Goal: Communication & Community: Answer question/provide support

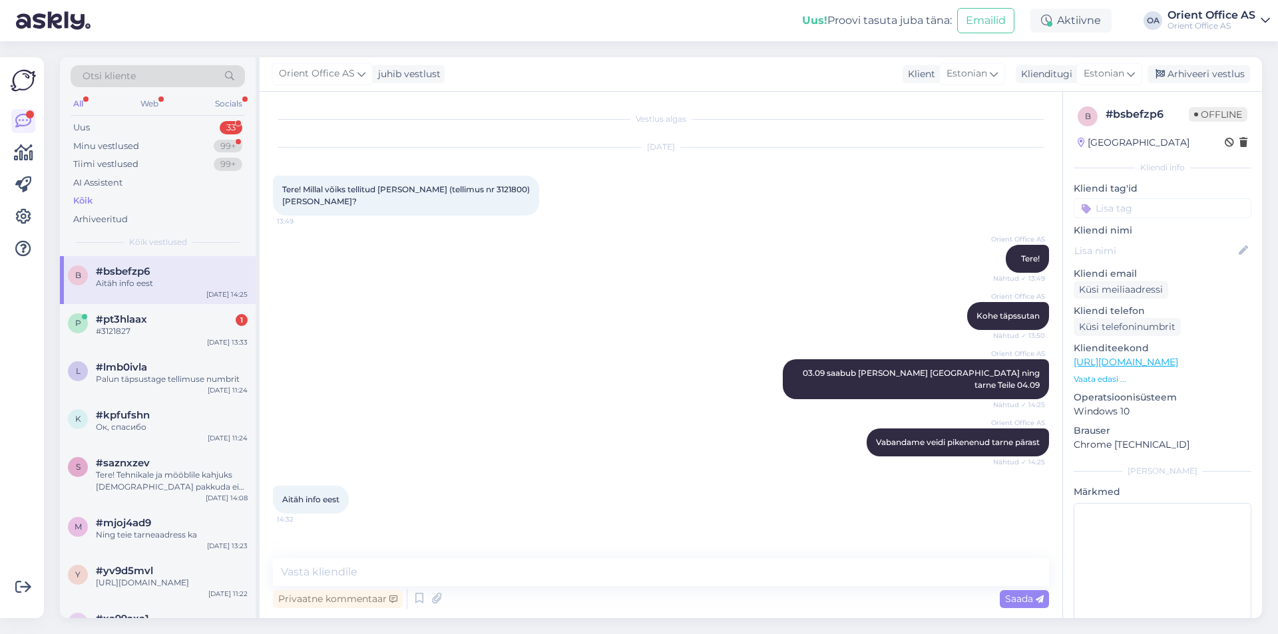
drag, startPoint x: 175, startPoint y: 318, endPoint x: 260, endPoint y: 361, distance: 95.6
click at [179, 320] on div "#pt3hlaax 1" at bounding box center [172, 320] width 152 height 12
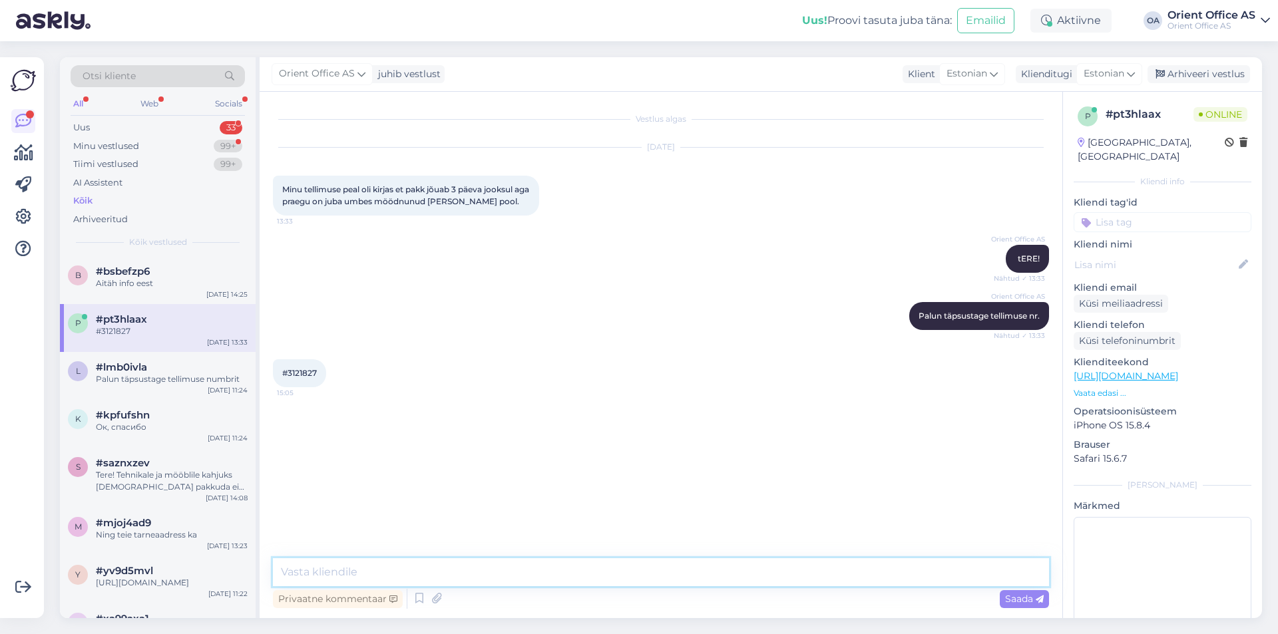
click at [444, 578] on textarea at bounding box center [661, 573] width 776 height 28
type textarea "Kohe vaatame"
click at [302, 373] on span "#3121827" at bounding box center [299, 373] width 35 height 10
copy div "3121827 15:05"
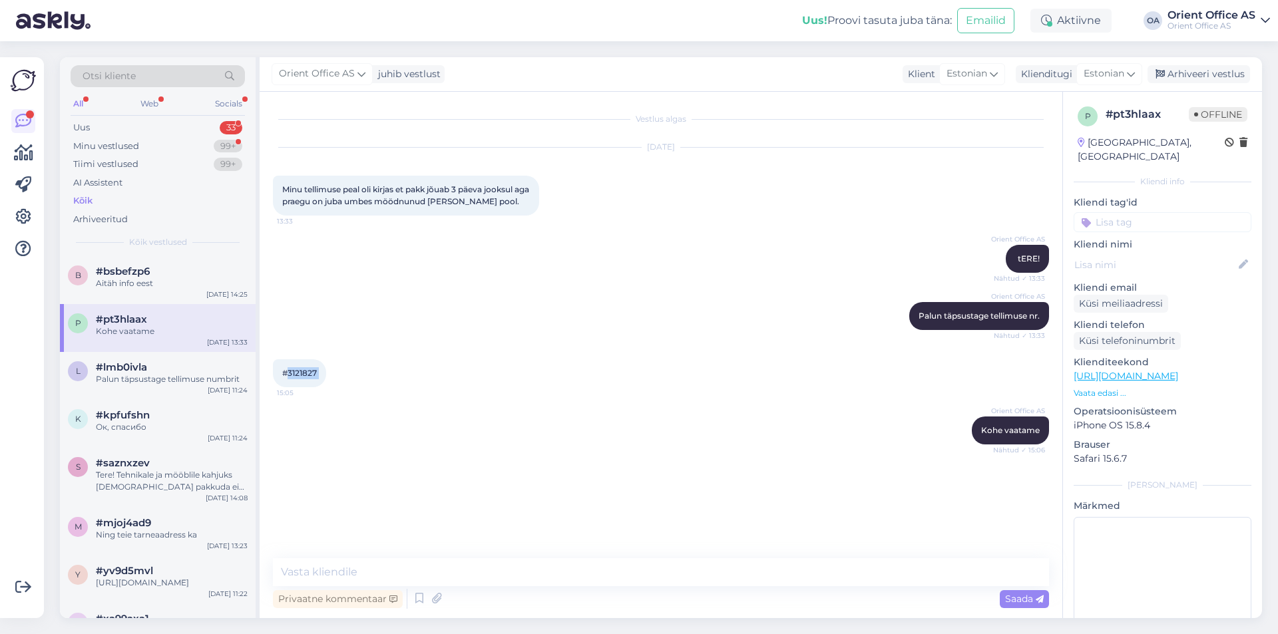
click at [431, 551] on div "Vestlus algas Sep 1 2025 Minu tellimuse peal oli kirjas et pakk jõuab 3 päeva j…" at bounding box center [661, 355] width 803 height 527
click at [423, 568] on textarea at bounding box center [661, 573] width 776 height 28
click at [446, 566] on textarea at bounding box center [661, 573] width 776 height 28
click at [415, 569] on textarea at bounding box center [661, 573] width 776 height 28
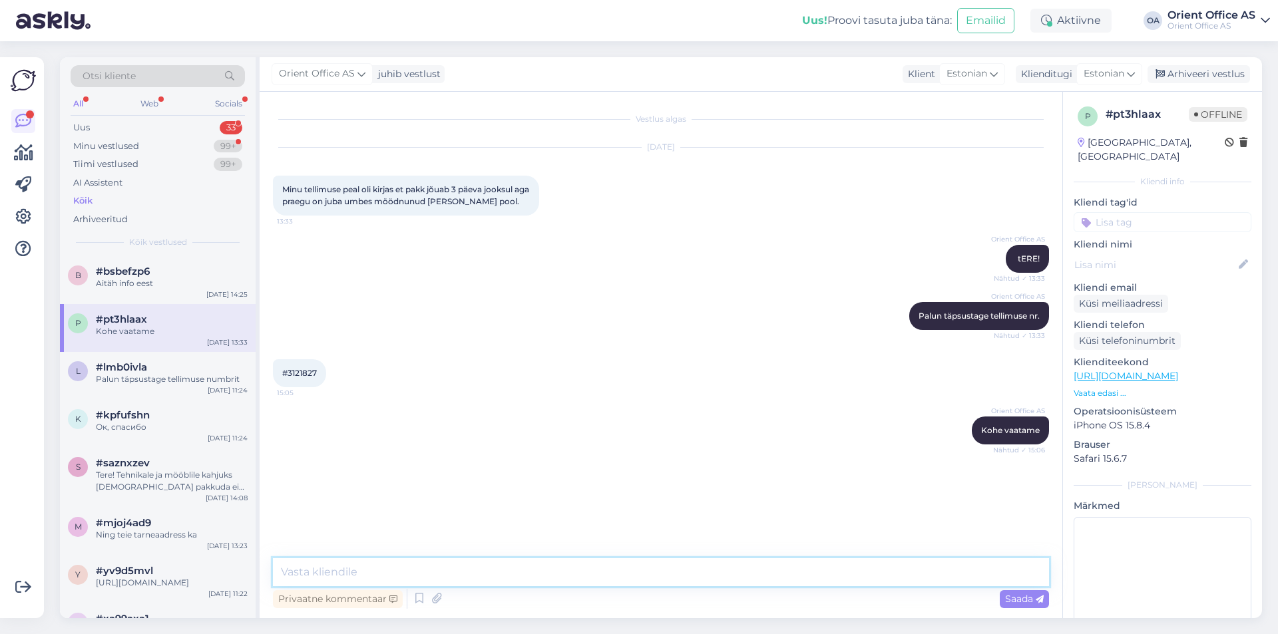
click at [415, 569] on textarea at bounding box center [661, 573] width 776 height 28
type textarea "Paneme [PERSON_NAME] [PERSON_NAME]"
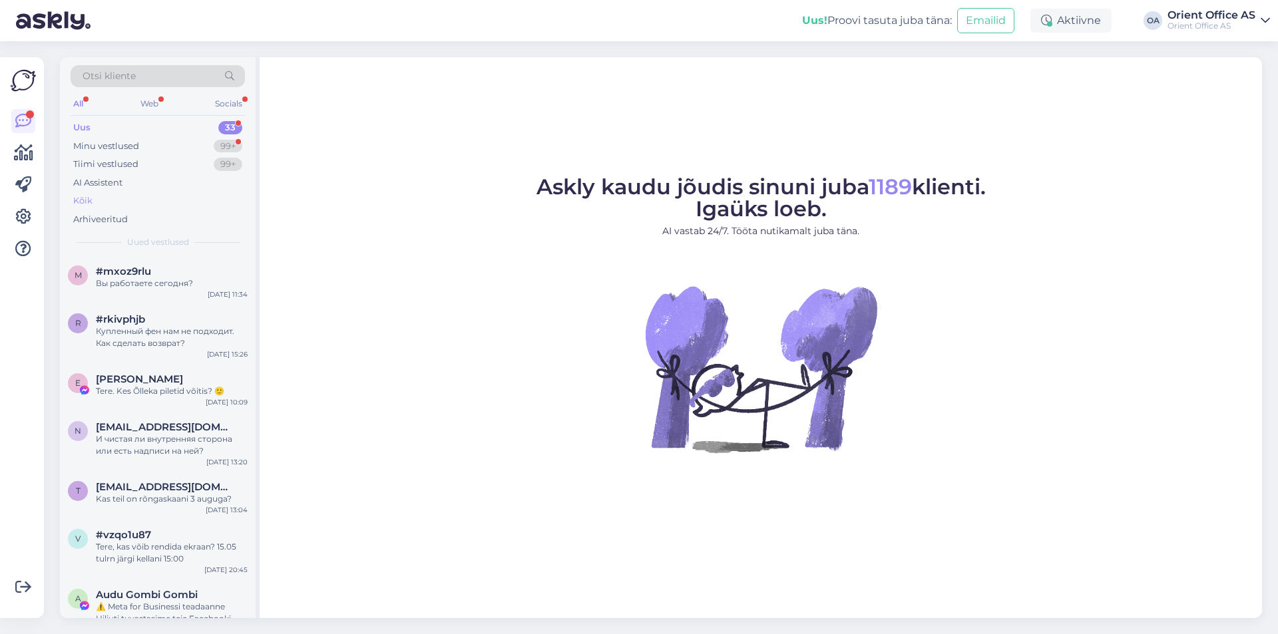
click at [93, 192] on div "Uus 33 Minu vestlused 99+ Tiimi vestlused 99+ AI Assistent Kõik Arhiveeritud" at bounding box center [158, 173] width 174 height 110
click at [101, 205] on div "Kõik" at bounding box center [158, 201] width 174 height 19
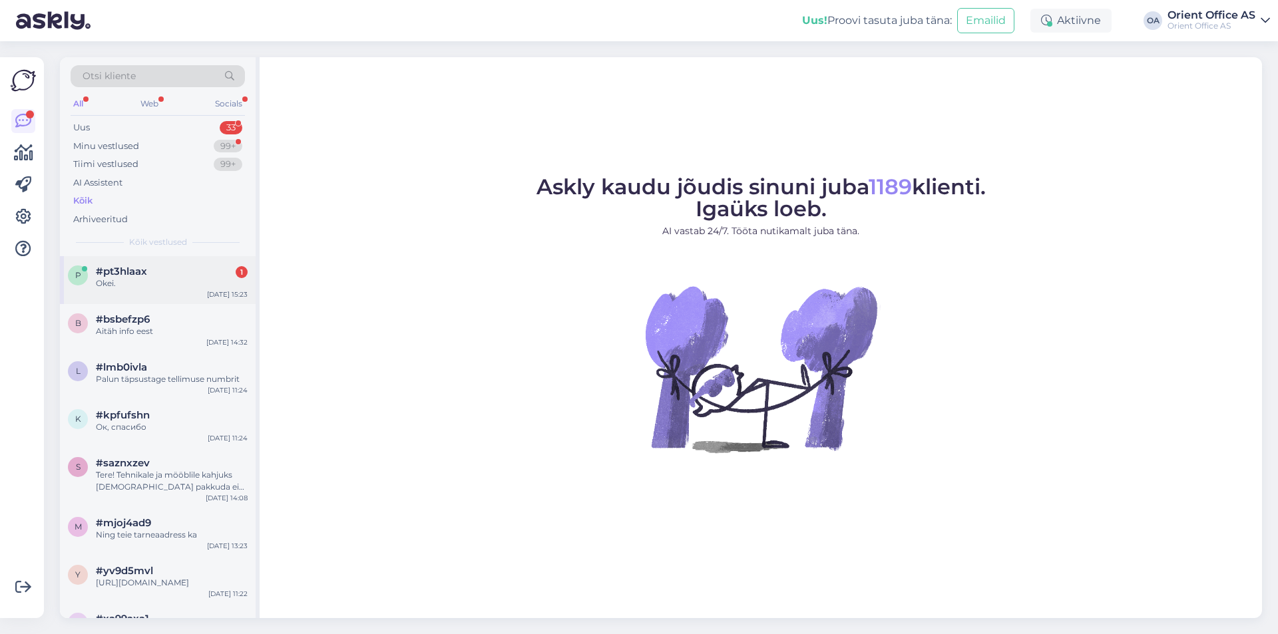
click at [151, 281] on div "Okei." at bounding box center [172, 284] width 152 height 12
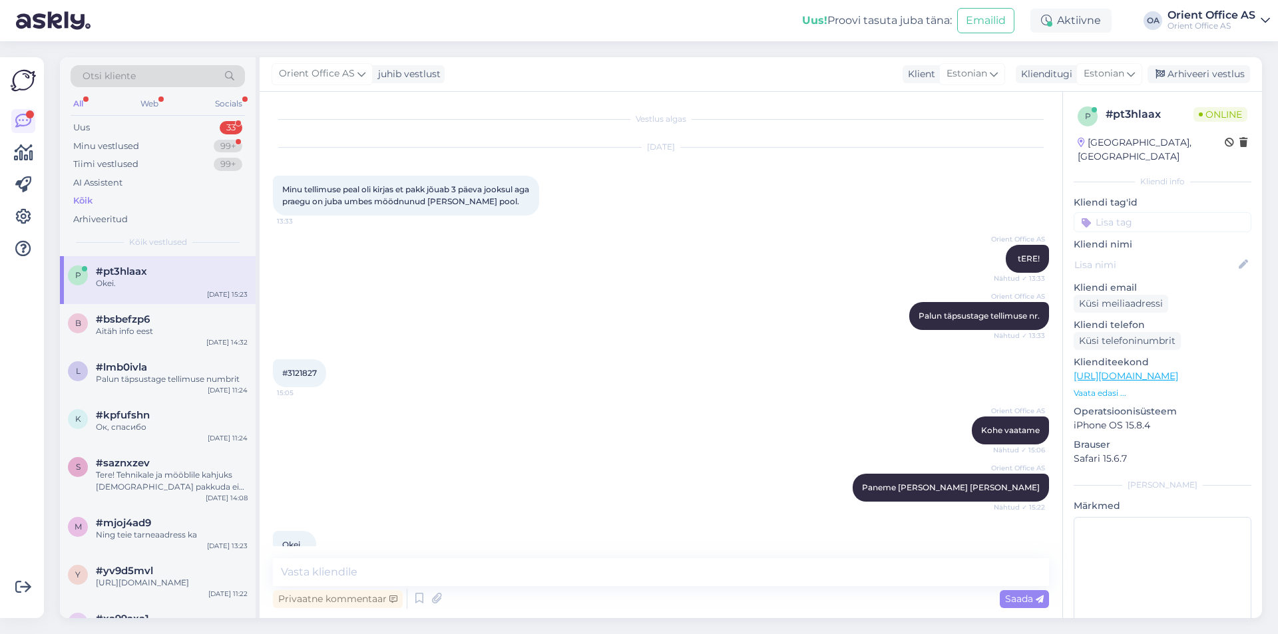
scroll to position [27, 0]
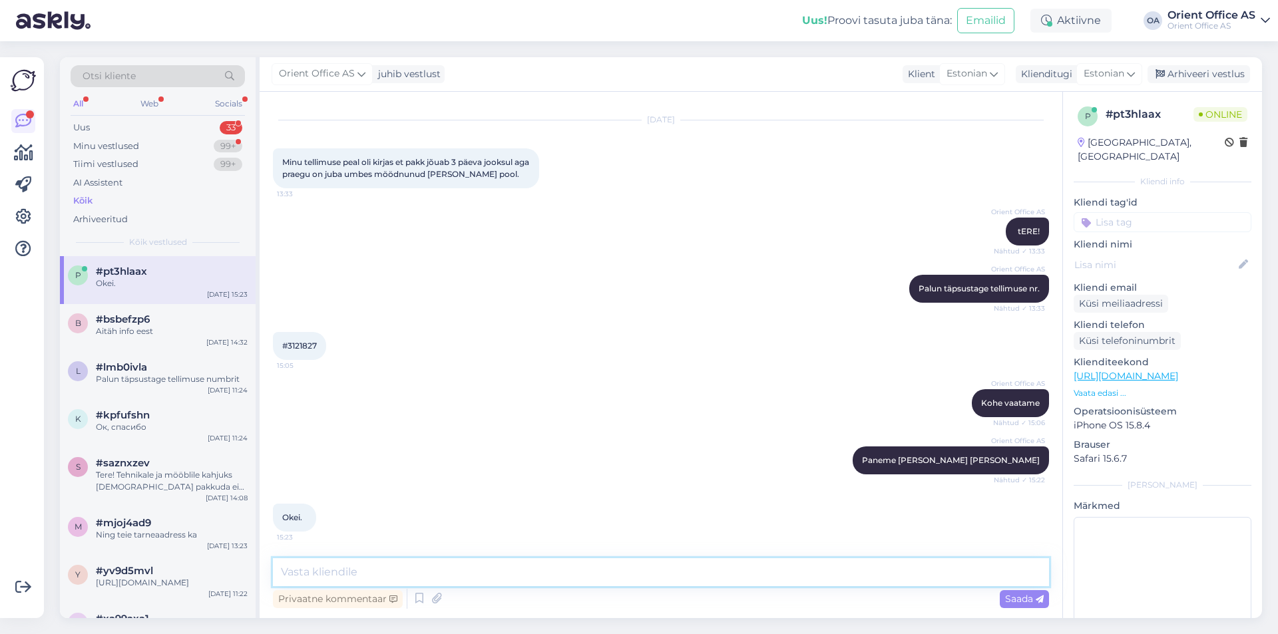
click at [470, 568] on textarea at bounding box center [661, 573] width 776 height 28
